Goal: Book appointment/travel/reservation

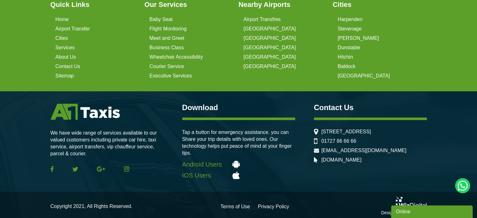
scroll to position [1651, 0]
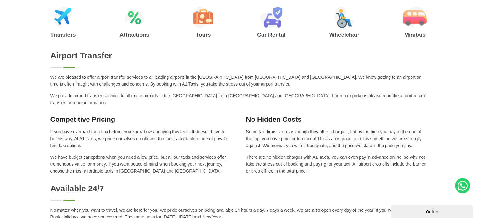
scroll to position [272, 0]
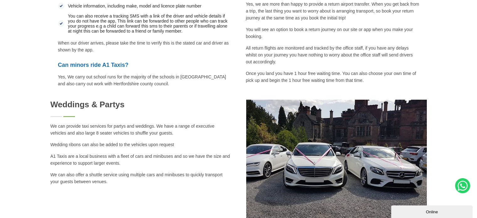
scroll to position [1221, 0]
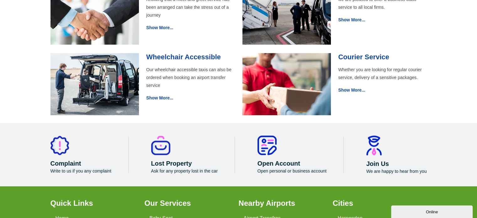
scroll to position [722, 0]
